Goal: Information Seeking & Learning: Learn about a topic

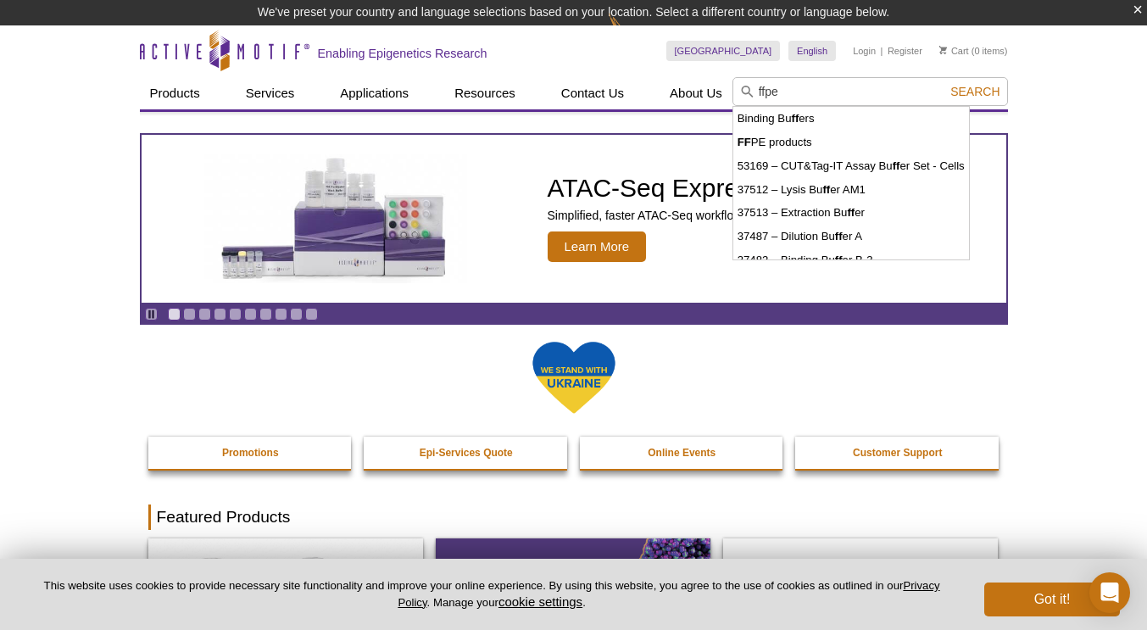
type input "ffpe"
click at [946, 84] on button "Search" at bounding box center [975, 91] width 59 height 15
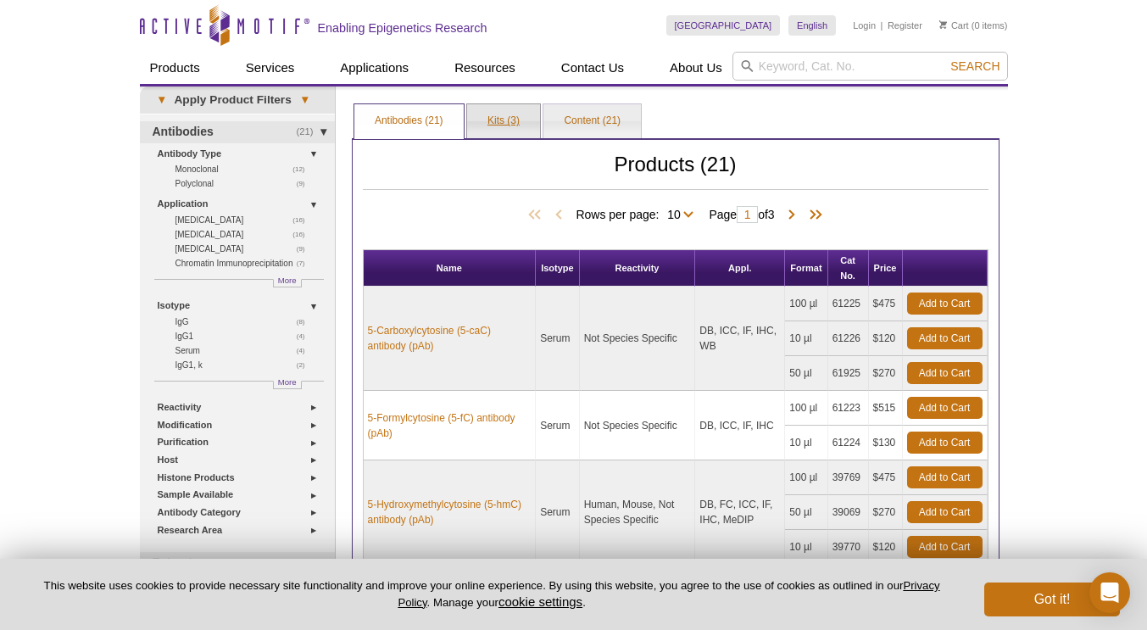
click at [518, 127] on link "Kits (3)" at bounding box center [503, 121] width 73 height 34
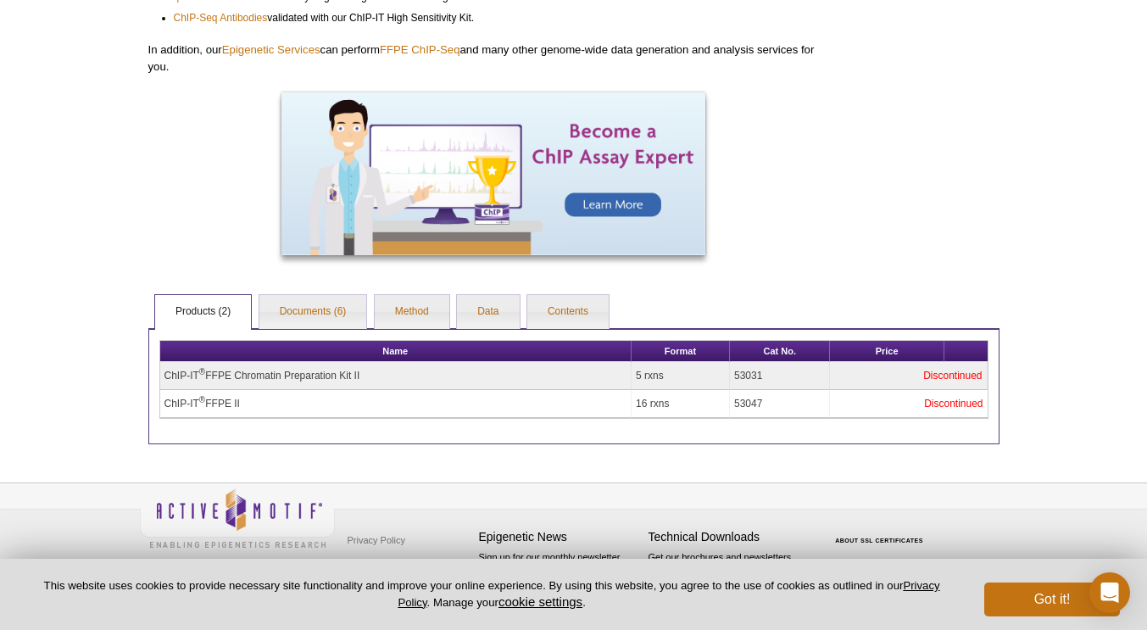
scroll to position [776, 0]
click at [360, 313] on link "Documents (6)" at bounding box center [314, 312] width 108 height 34
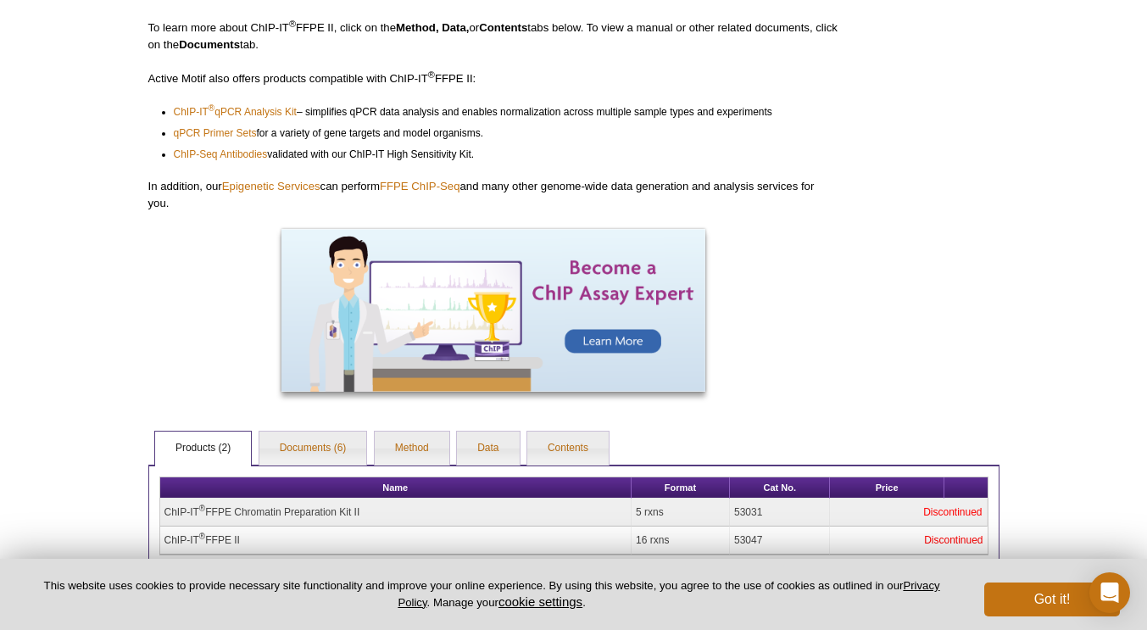
scroll to position [776, 0]
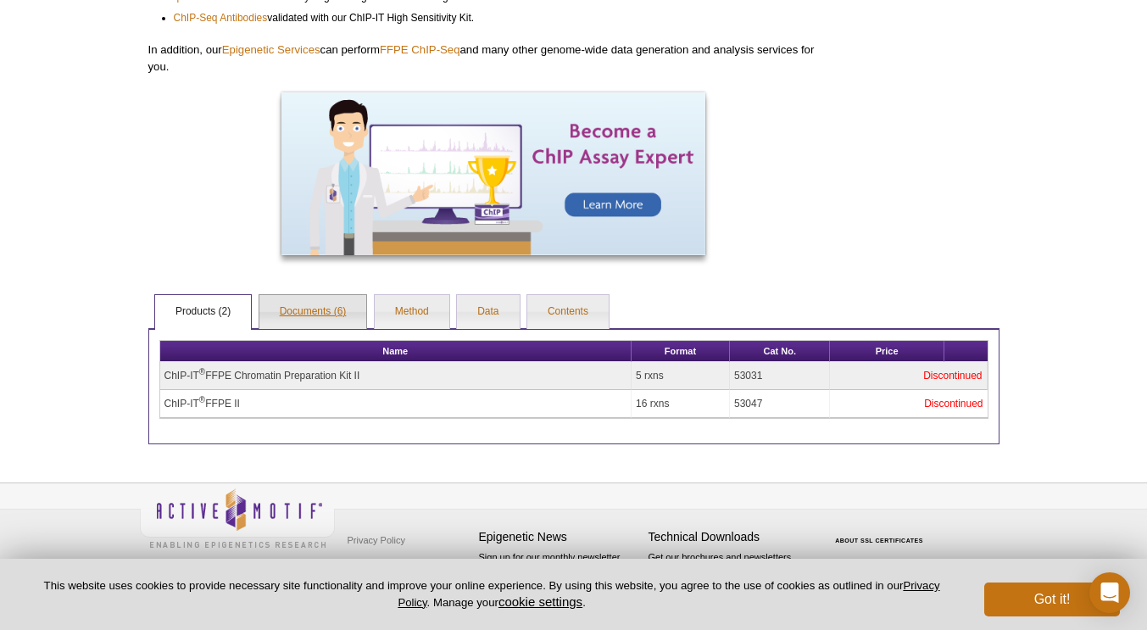
click at [330, 314] on link "Documents (6)" at bounding box center [314, 312] width 108 height 34
